Goal: Transaction & Acquisition: Purchase product/service

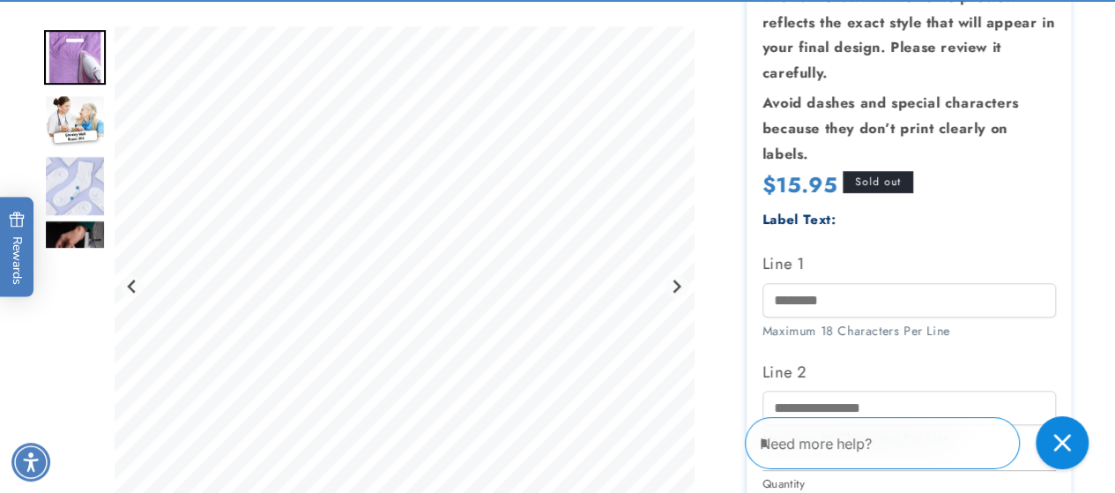
scroll to position [360, 0]
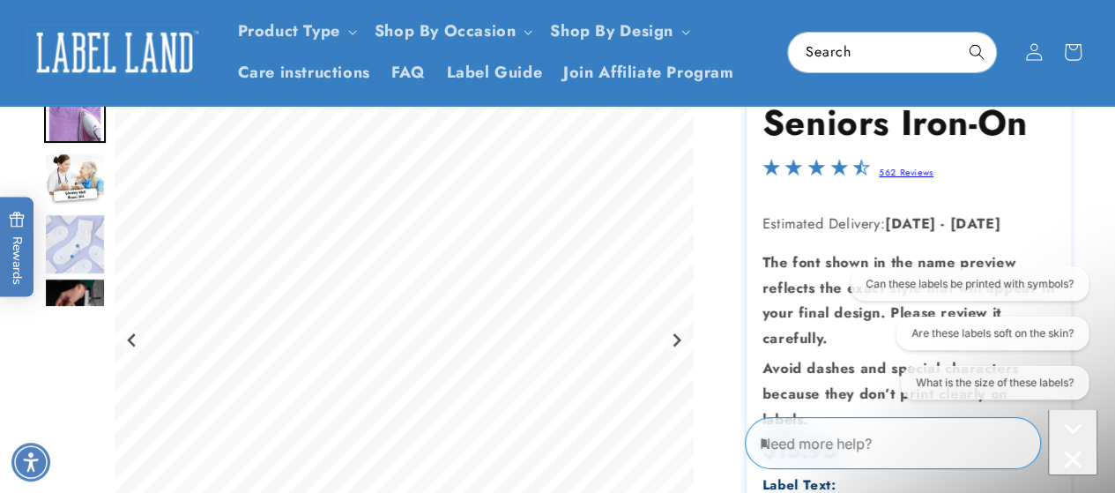
scroll to position [120, 0]
